Goal: Task Accomplishment & Management: Use online tool/utility

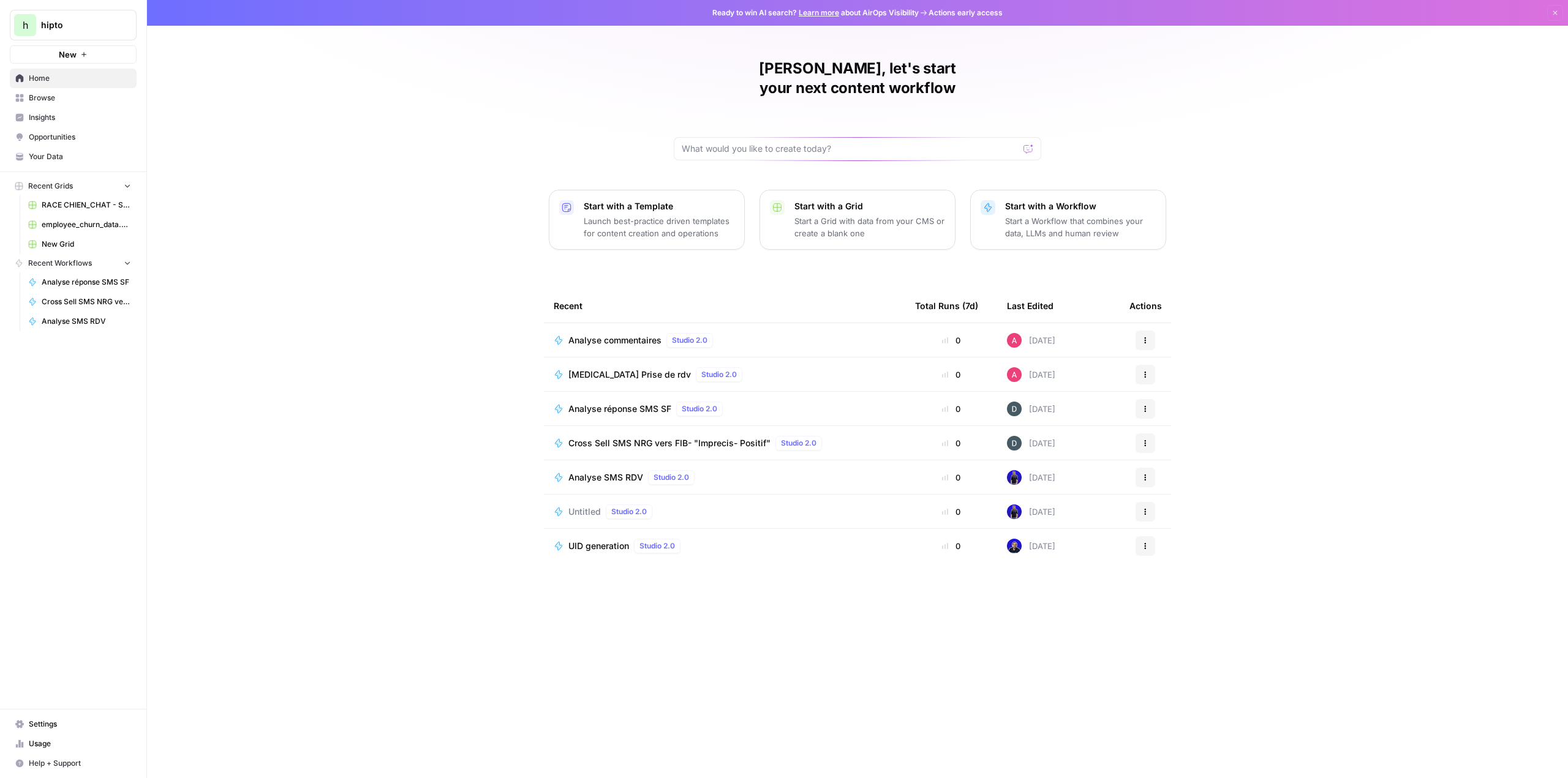
click at [43, 95] on span "Browse" at bounding box center [80, 98] width 103 height 11
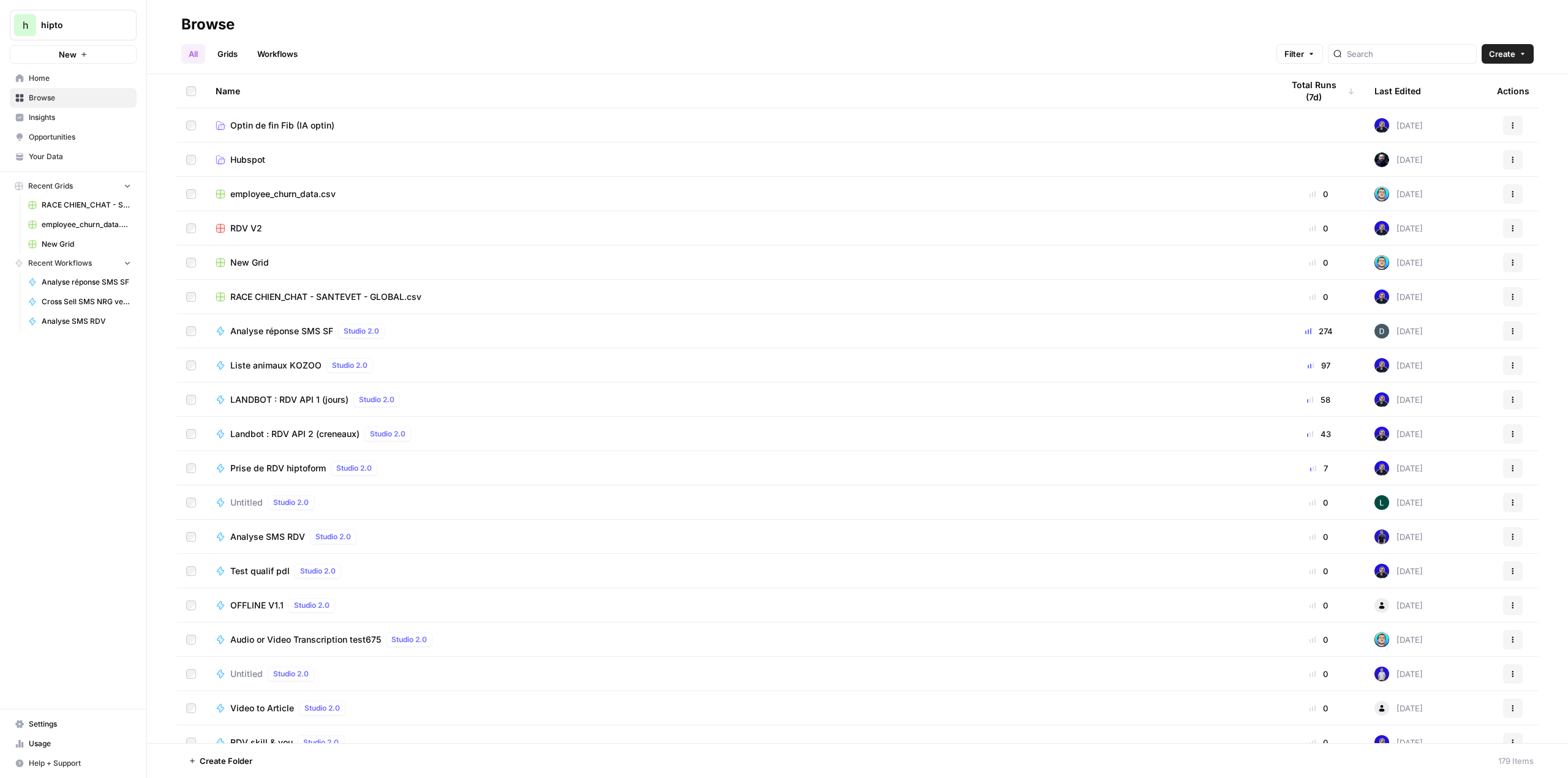
click at [274, 52] on link "Workflows" at bounding box center [278, 54] width 55 height 20
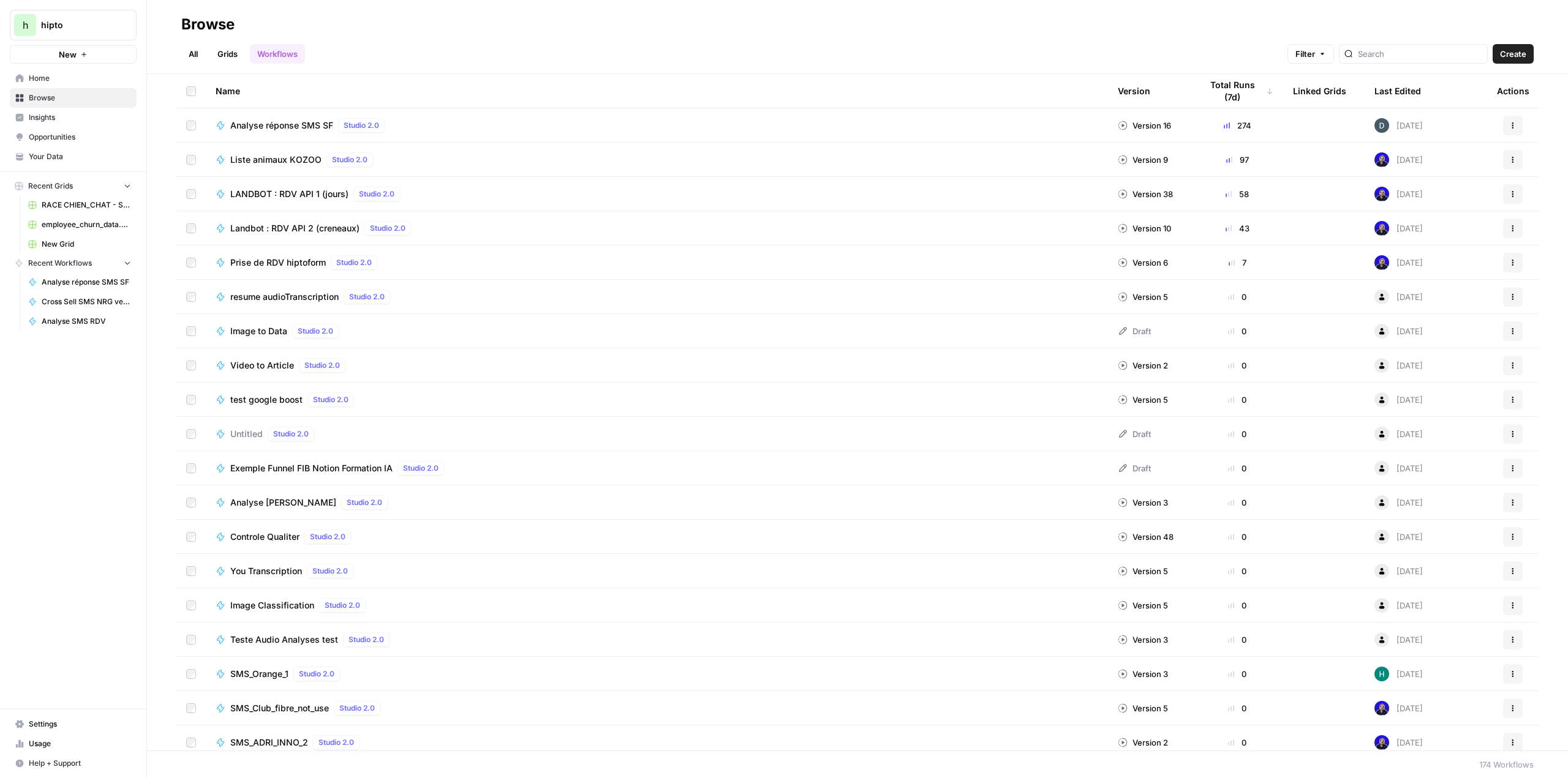
click at [309, 124] on span "Analyse réponse SMS SF" at bounding box center [282, 125] width 103 height 12
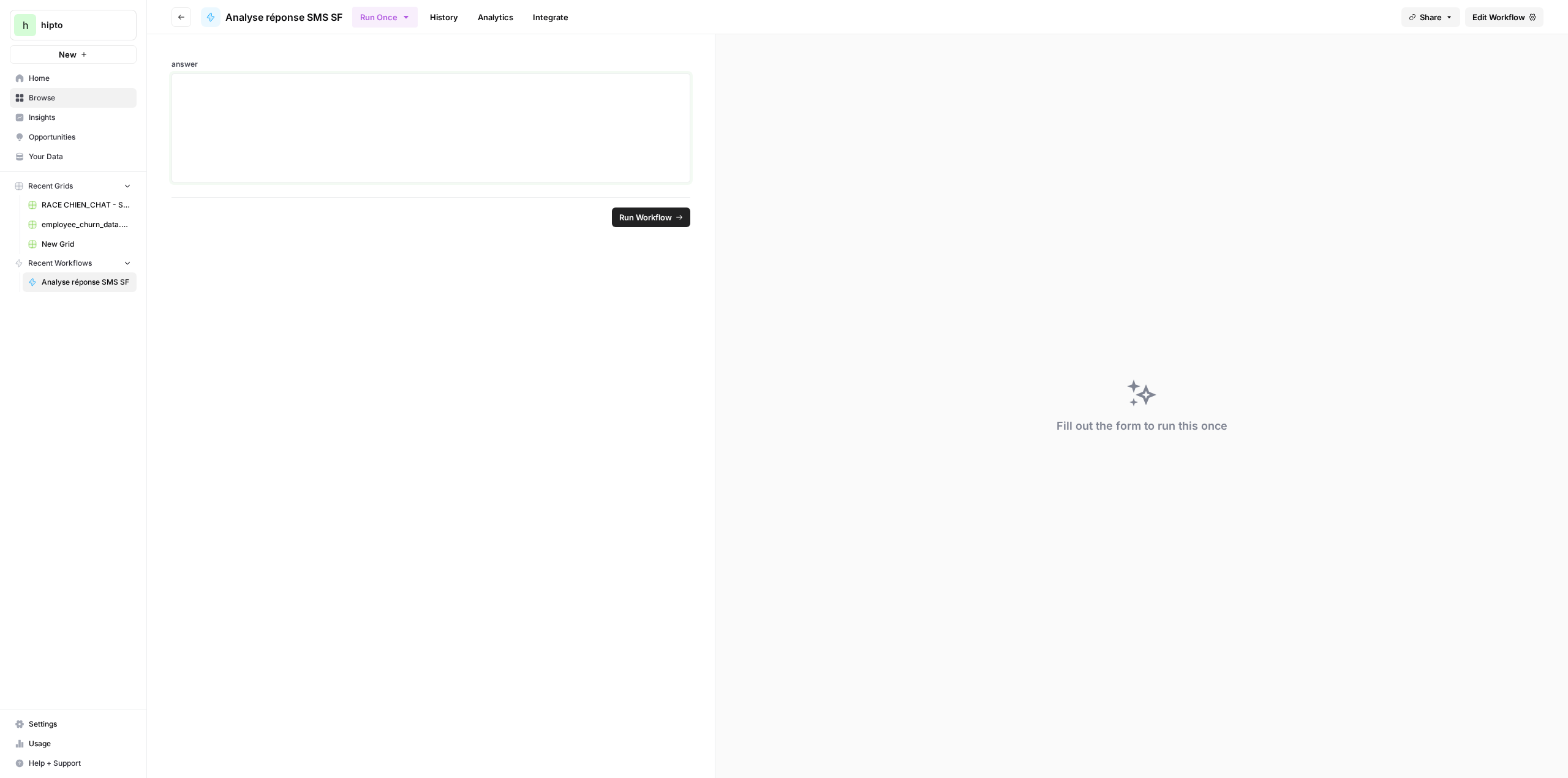
click at [313, 107] on div at bounding box center [431, 128] width 503 height 98
click at [184, 14] on icon "button" at bounding box center [181, 17] width 7 height 7
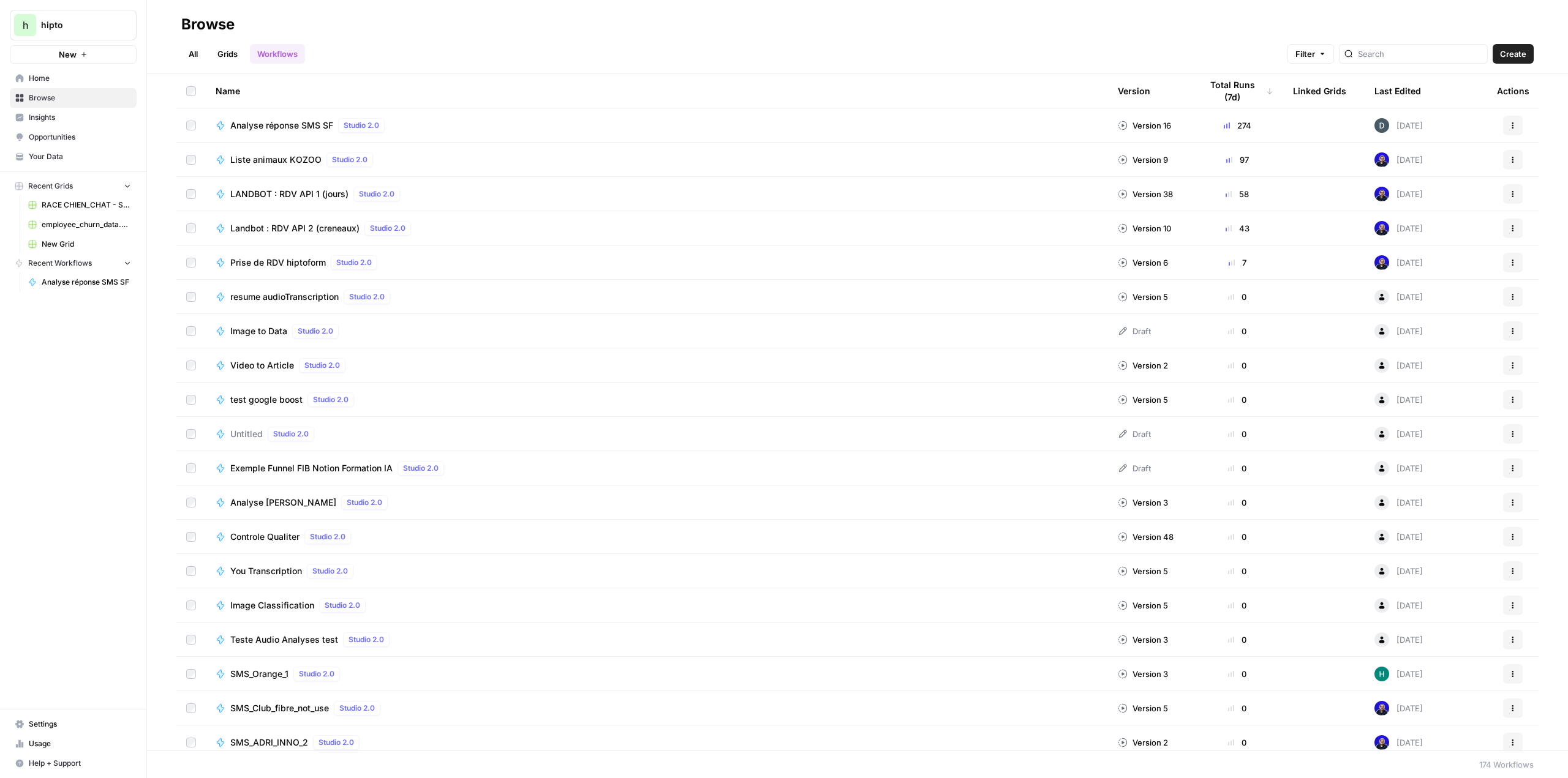
click at [1503, 131] on button "Actions" at bounding box center [1513, 125] width 20 height 20
click at [1423, 171] on span "Edit in Studio" at bounding box center [1449, 171] width 98 height 12
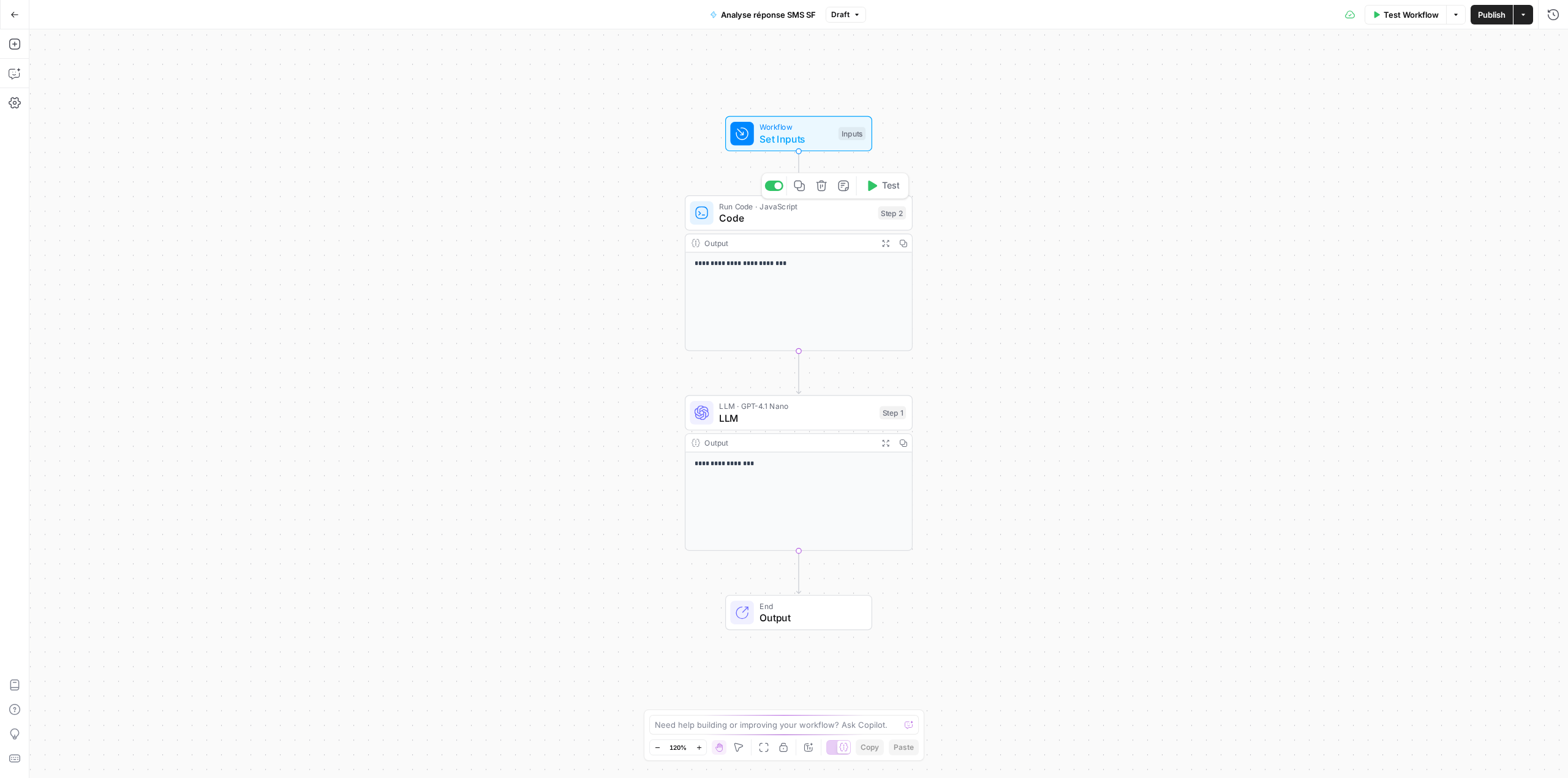
click at [785, 217] on span "Code" at bounding box center [795, 218] width 153 height 15
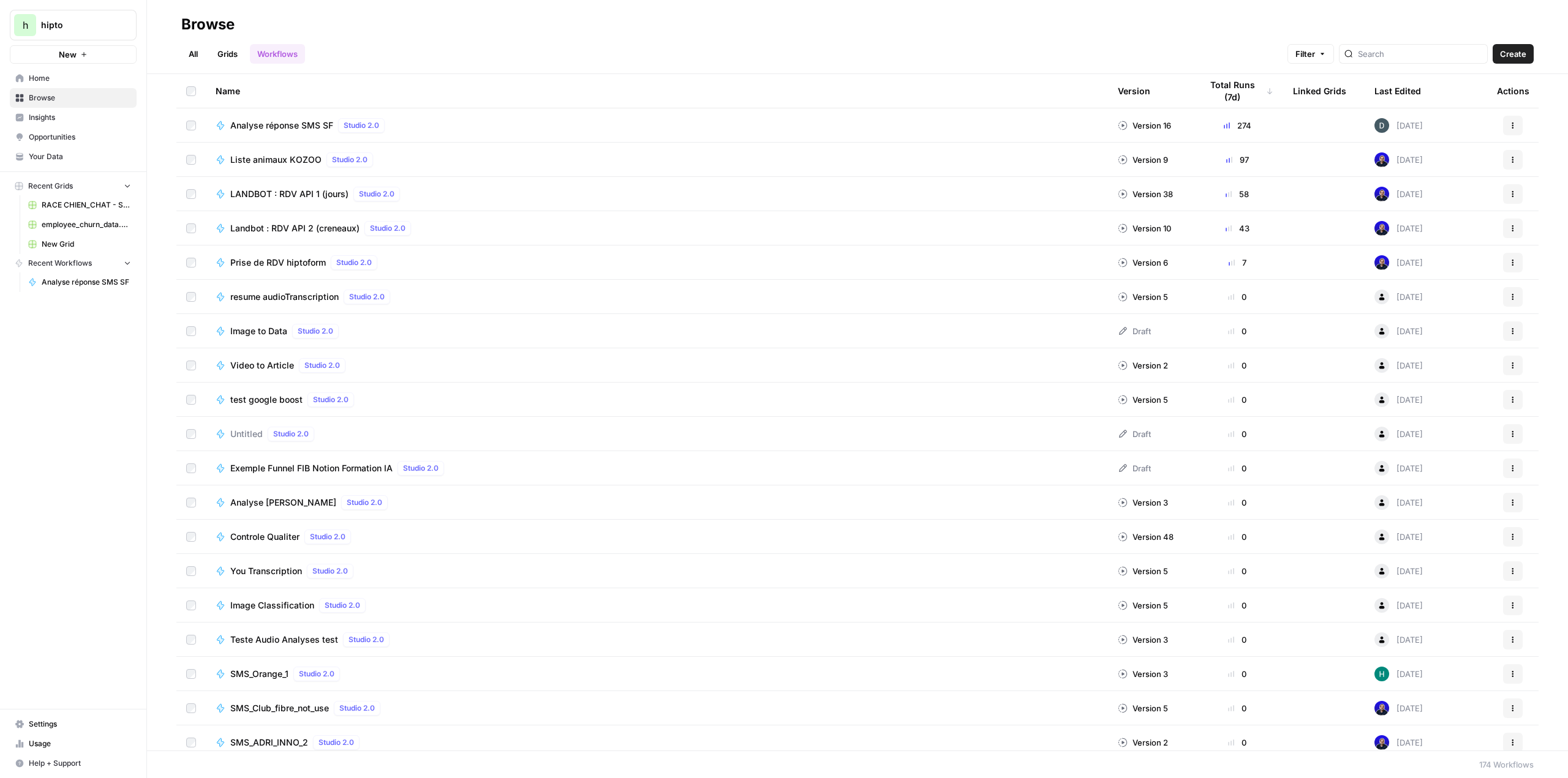
click at [1229, 125] on div at bounding box center [1229, 125] width 2 height 7
click at [1224, 125] on div at bounding box center [1227, 125] width 7 height 7
click at [1315, 51] on span "Filter" at bounding box center [1305, 54] width 20 height 12
click at [1194, 35] on div "All Grids Workflows Filter Create" at bounding box center [857, 49] width 1352 height 29
